Goal: Task Accomplishment & Management: Complete application form

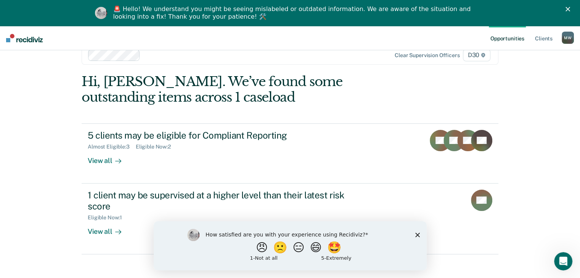
scroll to position [26, 0]
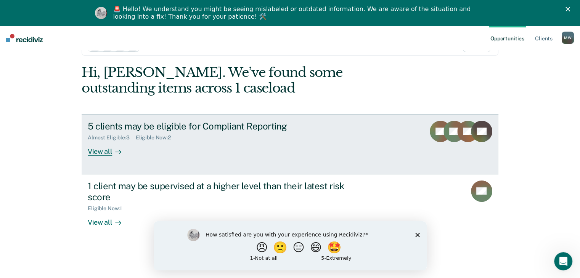
click at [207, 125] on div "5 clients may be eligible for Compliant Reporting" at bounding box center [222, 126] width 268 height 11
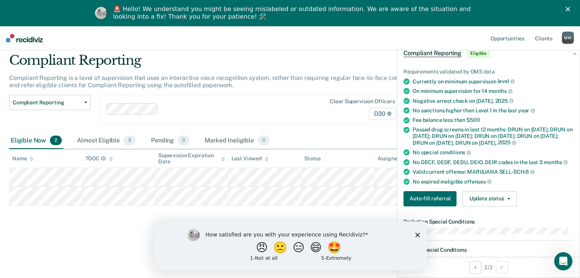
scroll to position [76, 0]
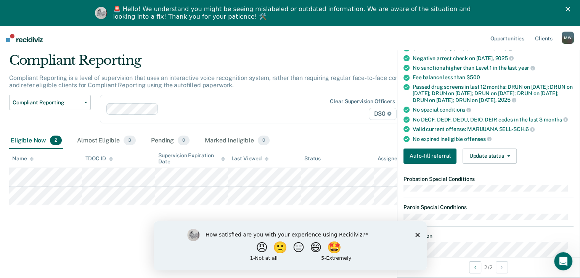
click at [417, 233] on icon "Close survey" at bounding box center [417, 234] width 5 height 5
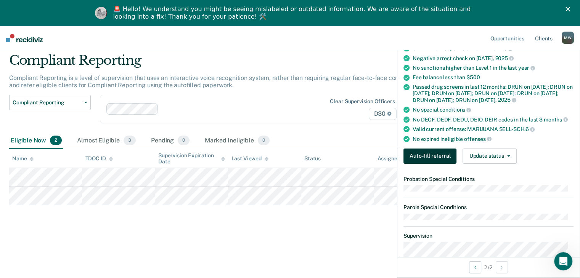
click at [439, 160] on button "Auto-fill referral" at bounding box center [429, 156] width 53 height 15
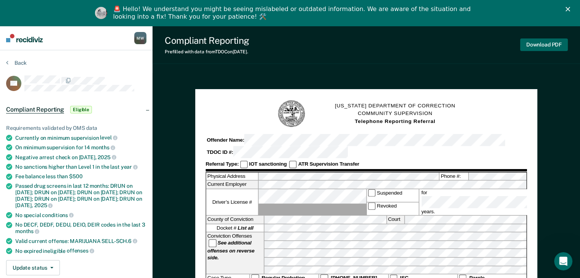
click at [551, 45] on button "Download PDF" at bounding box center [544, 44] width 48 height 13
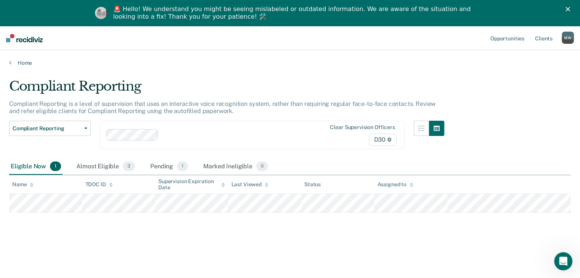
scroll to position [26, 0]
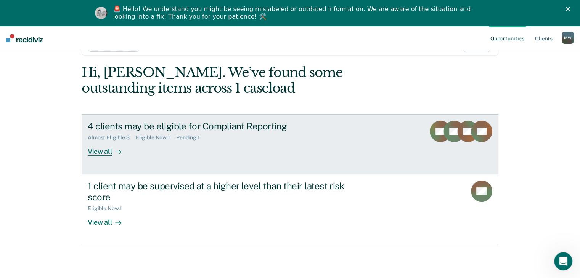
click at [231, 135] on div "Almost Eligible : 3 Eligible Now : 1 Pending : 1" at bounding box center [222, 136] width 268 height 10
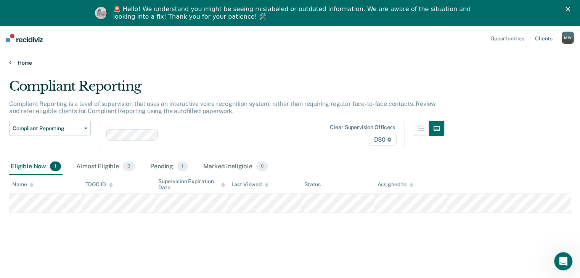
click at [11, 65] on link "Home" at bounding box center [289, 62] width 561 height 7
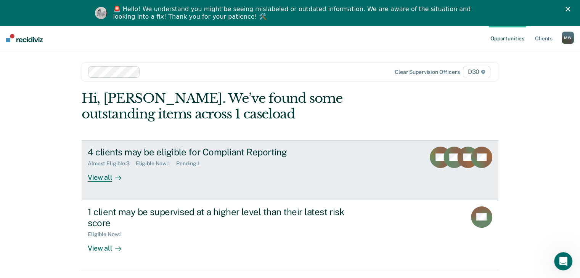
scroll to position [26, 0]
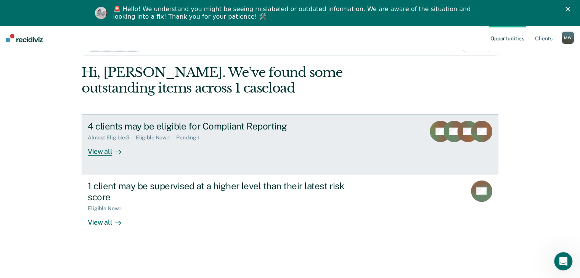
click at [97, 151] on div "View all" at bounding box center [109, 148] width 43 height 15
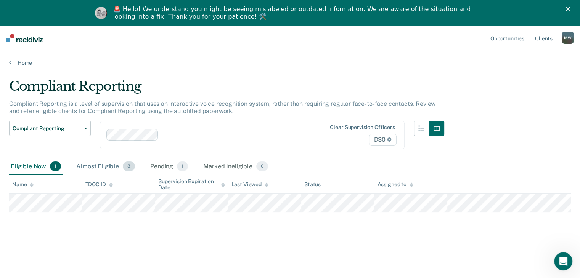
click at [93, 168] on div "Almost Eligible 3" at bounding box center [106, 167] width 62 height 17
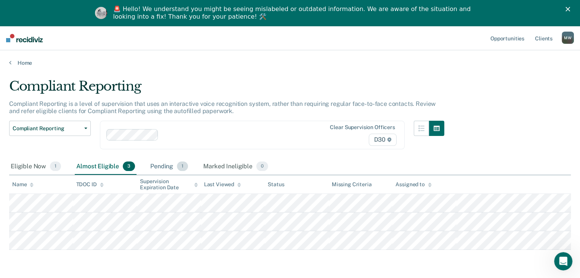
click at [162, 167] on div "Pending 1" at bounding box center [169, 167] width 41 height 17
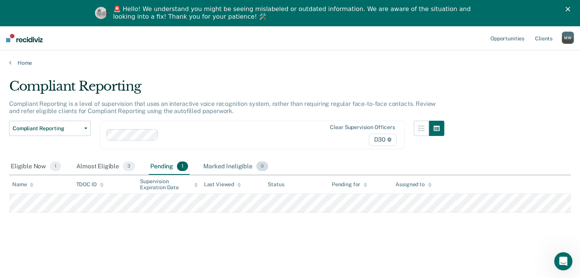
click at [229, 167] on div "Marked Ineligible 0" at bounding box center [236, 167] width 68 height 17
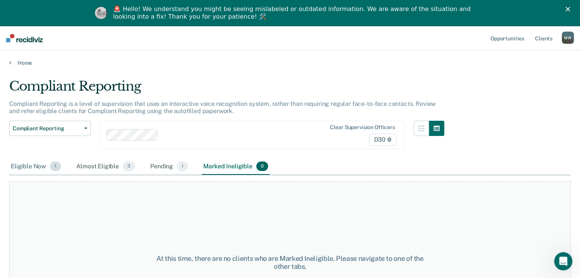
click at [27, 168] on div "Eligible Now 1" at bounding box center [35, 167] width 53 height 17
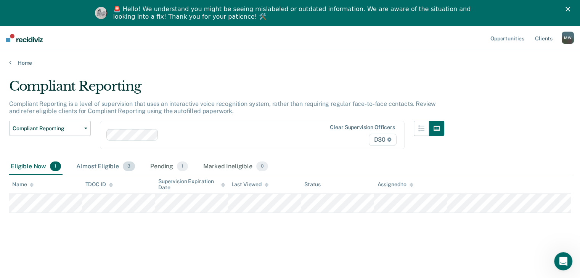
click at [95, 165] on div "Almost Eligible 3" at bounding box center [106, 167] width 62 height 17
